Goal: Manage account settings

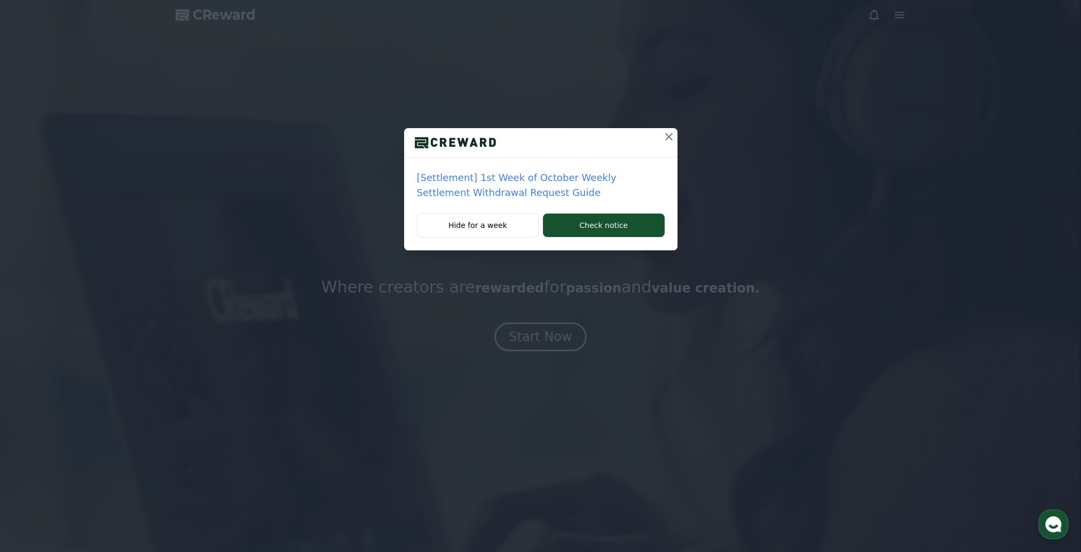
click at [671, 133] on icon at bounding box center [669, 136] width 13 height 13
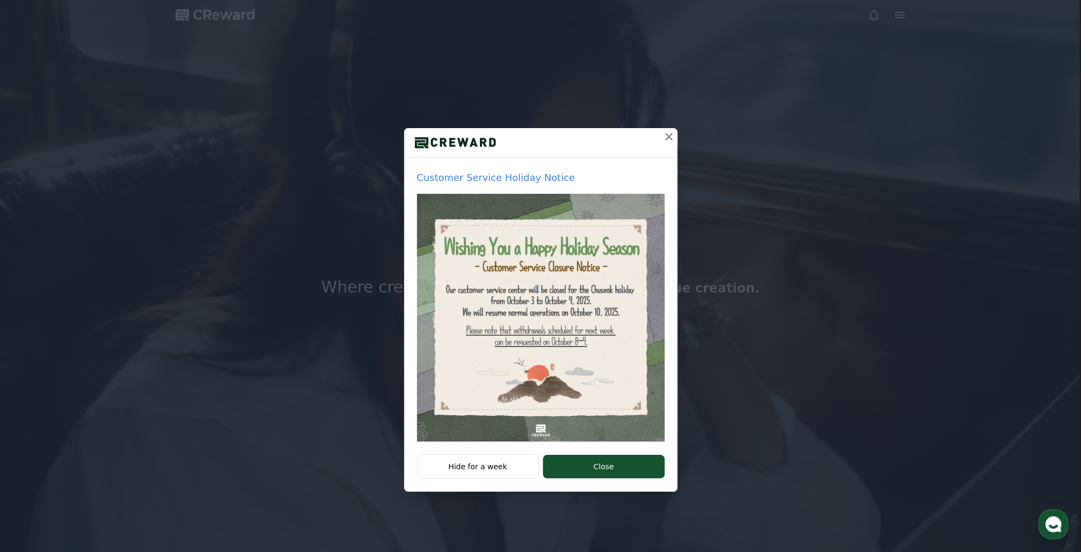
drag, startPoint x: 667, startPoint y: 140, endPoint x: 488, endPoint y: 418, distance: 330.3
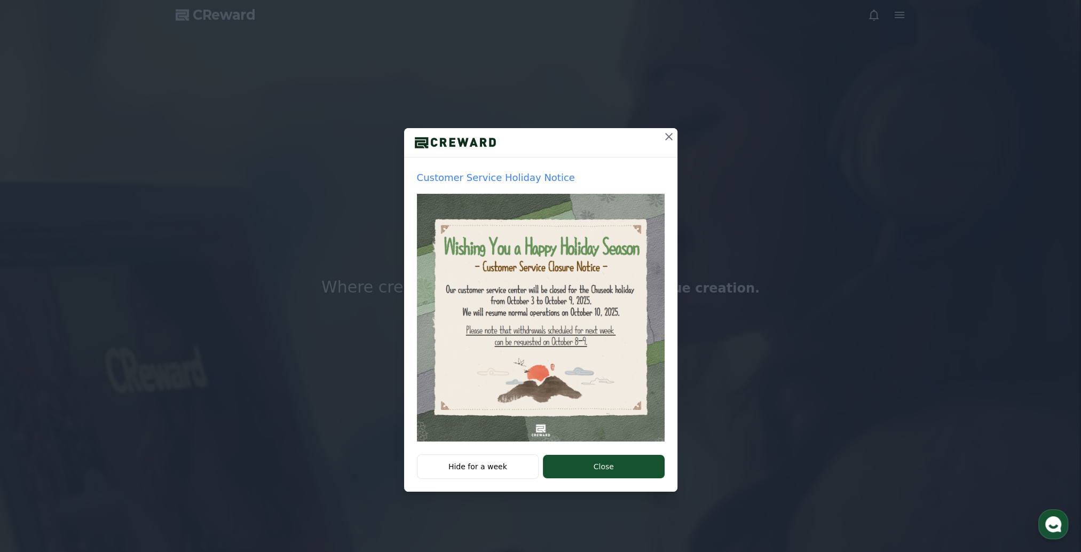
click at [490, 407] on div "Customer Service Holiday Notice Hide for a week Close" at bounding box center [540, 310] width 273 height 364
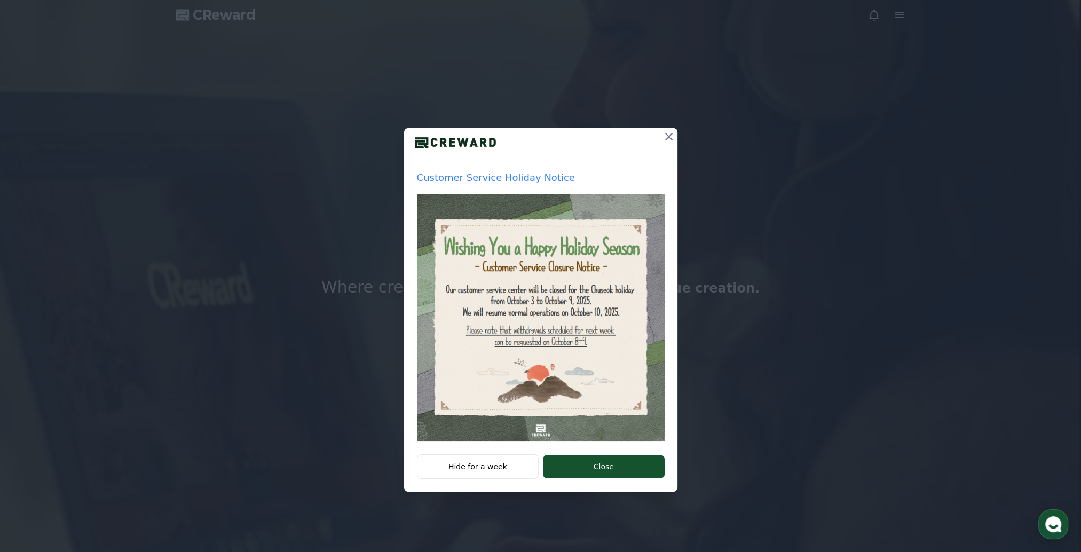
click at [487, 443] on div "Customer Service Holiday Notice" at bounding box center [540, 306] width 273 height 297
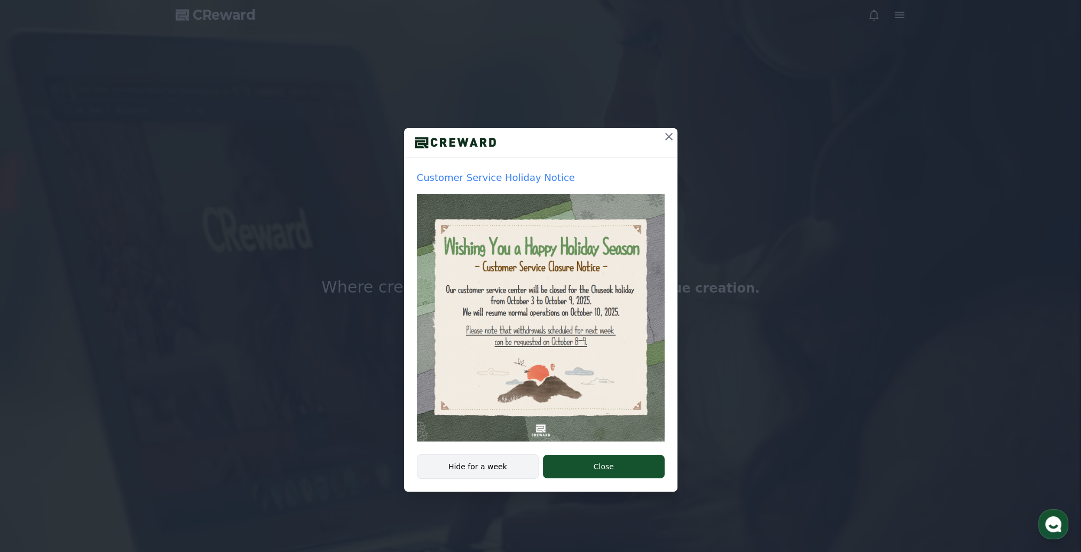
click at [488, 457] on button "Hide for a week" at bounding box center [478, 466] width 122 height 25
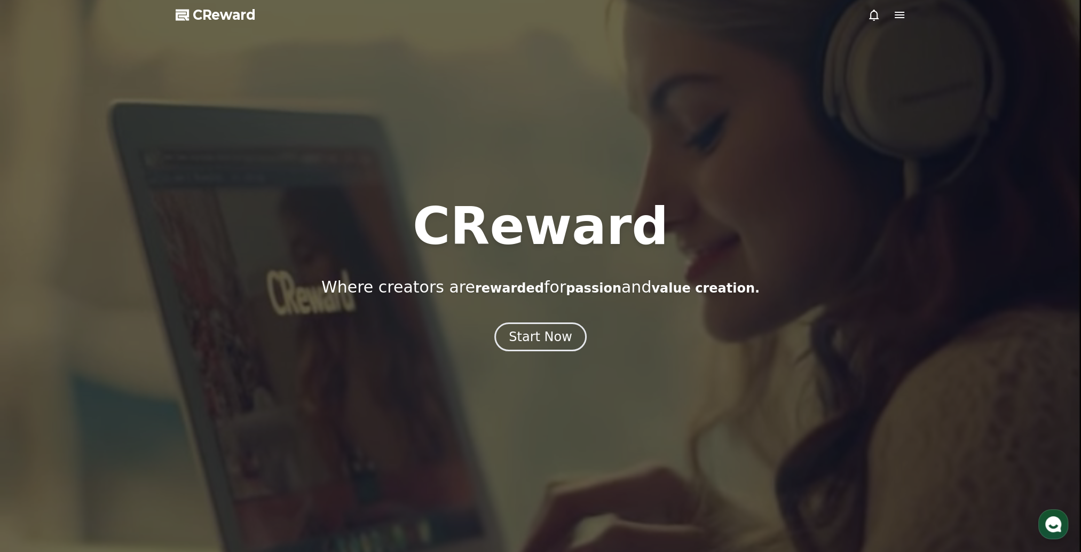
click at [893, 13] on icon at bounding box center [899, 15] width 13 height 13
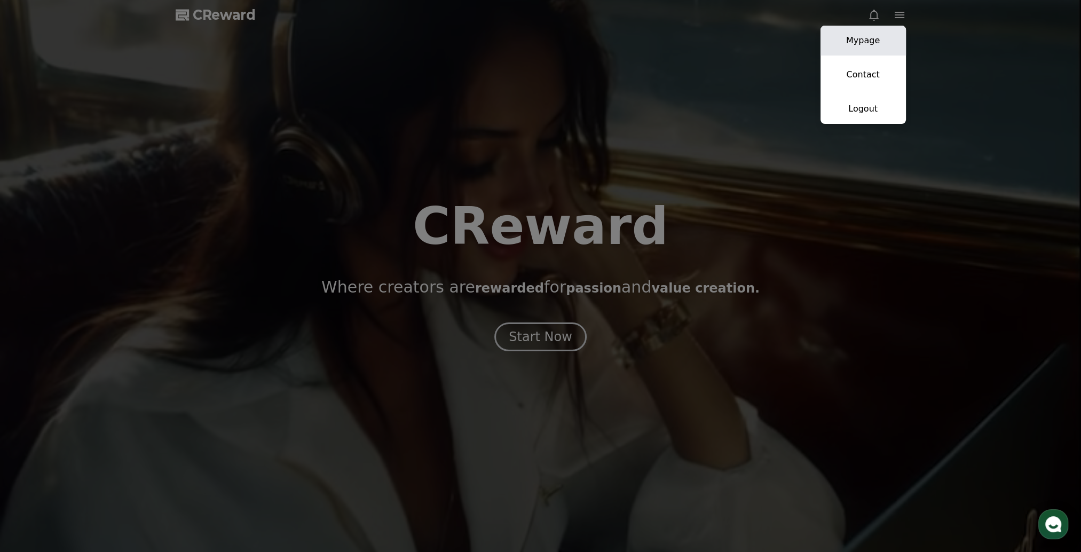
click at [864, 33] on link "Mypage" at bounding box center [863, 41] width 85 height 30
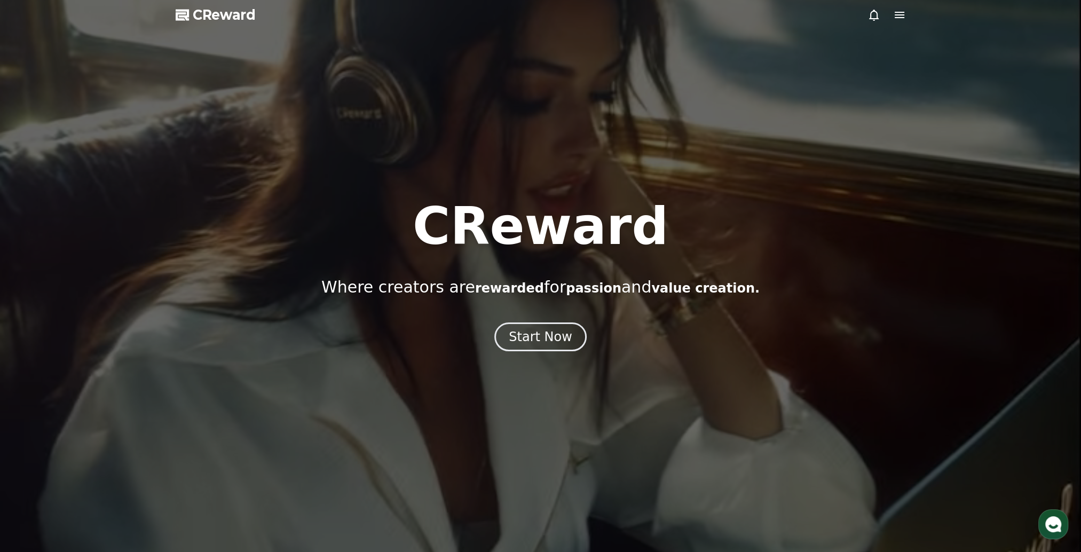
select select "**********"
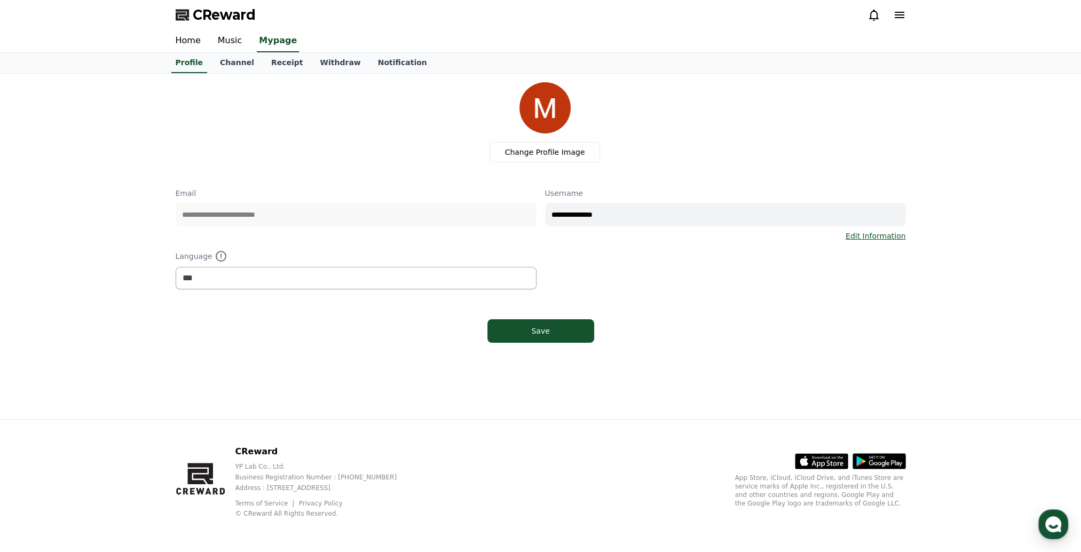
click at [905, 16] on icon at bounding box center [899, 15] width 13 height 13
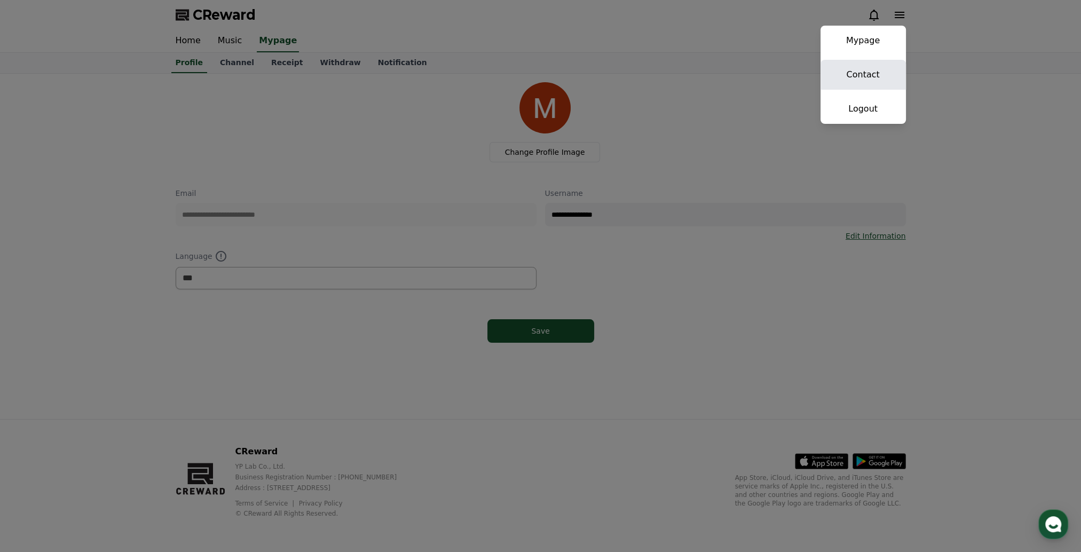
click at [869, 69] on link "Contact" at bounding box center [863, 75] width 85 height 30
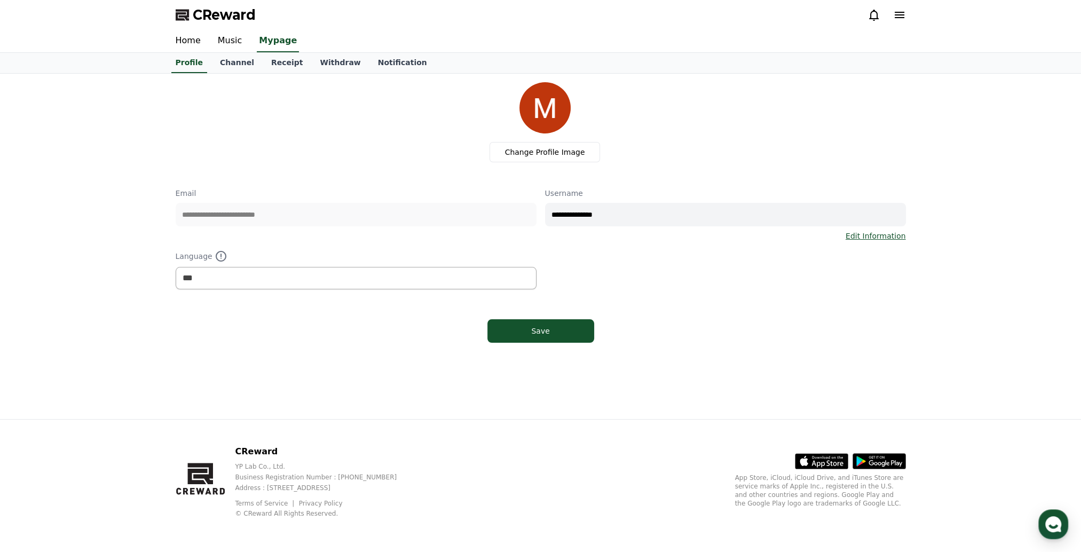
click at [899, 15] on icon at bounding box center [900, 15] width 10 height 6
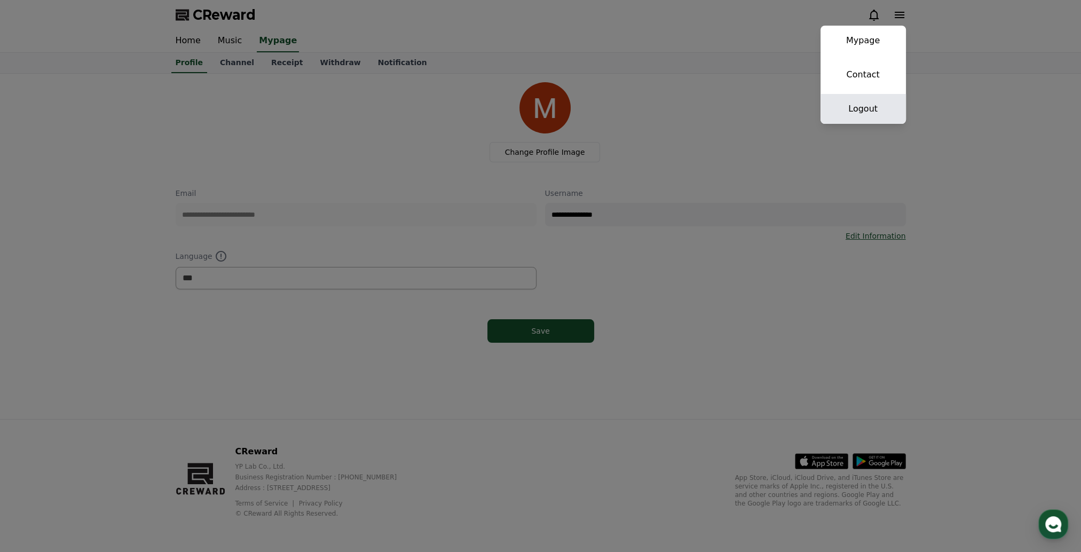
click at [879, 108] on link "Logout" at bounding box center [863, 109] width 85 height 30
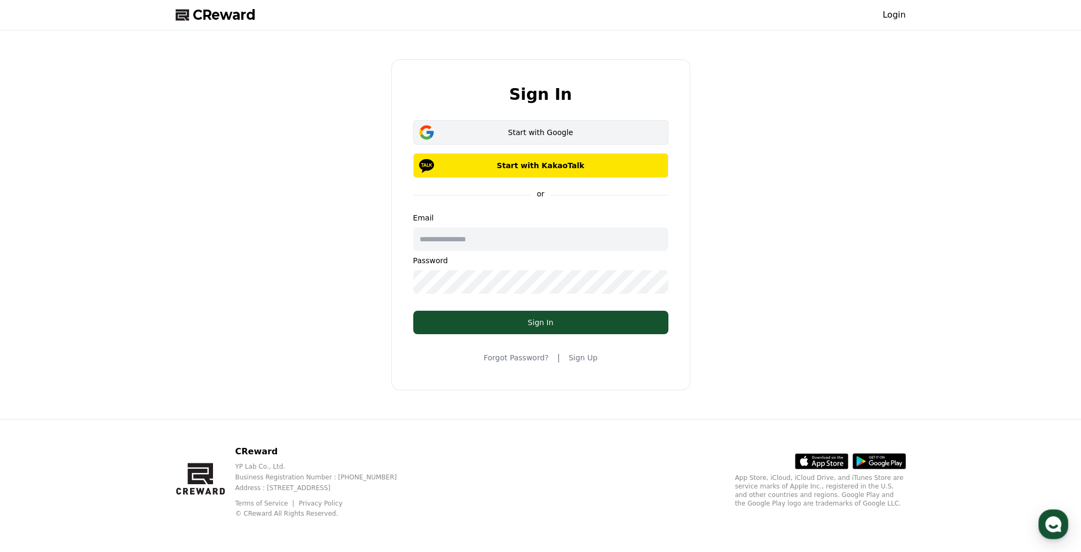
type input "**********"
click at [539, 128] on div "Start with Google" at bounding box center [541, 132] width 224 height 11
